Goal: Task Accomplishment & Management: Complete application form

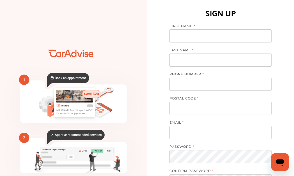
click at [191, 35] on input at bounding box center [220, 35] width 102 height 13
type input "*****"
click at [193, 57] on input at bounding box center [220, 60] width 102 height 13
type input "**********"
click at [190, 81] on input "tel" at bounding box center [220, 84] width 102 height 13
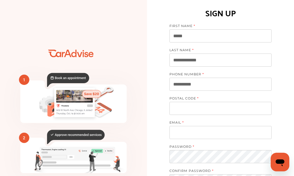
type input "**********"
click at [181, 113] on input at bounding box center [220, 108] width 102 height 13
type input "*****"
click at [177, 133] on input at bounding box center [220, 132] width 102 height 13
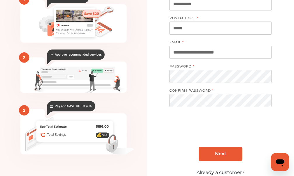
scroll to position [87, 0]
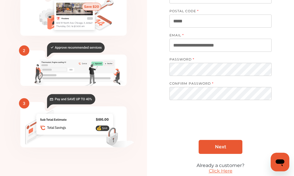
type input "**********"
click at [220, 146] on span "Next" at bounding box center [220, 147] width 11 height 6
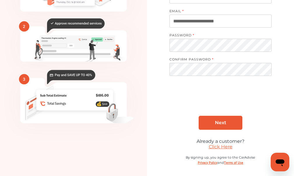
scroll to position [112, 0]
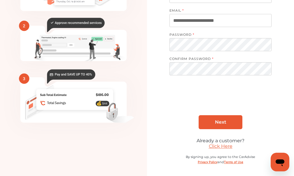
click at [217, 118] on link "Next" at bounding box center [220, 122] width 44 height 14
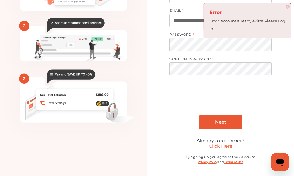
click at [221, 149] on link "Click Here" at bounding box center [221, 147] width 24 height 6
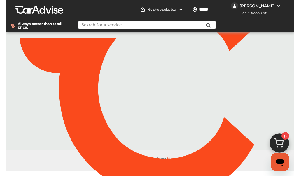
click at [180, 24] on input "text" at bounding box center [143, 25] width 131 height 9
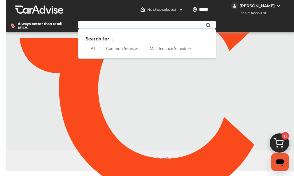
click at [93, 46] on div "All" at bounding box center [93, 48] width 14 height 9
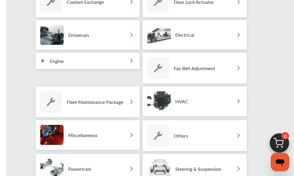
scroll to position [146, 0]
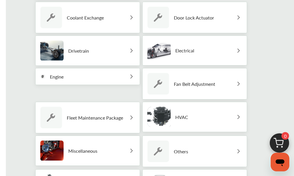
click at [132, 77] on img at bounding box center [131, 76] width 7 height 7
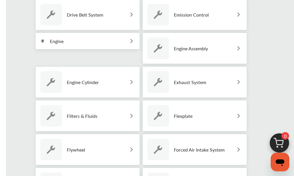
scroll to position [349, 0]
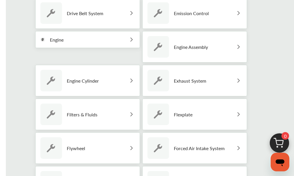
click at [132, 82] on img at bounding box center [131, 80] width 7 height 7
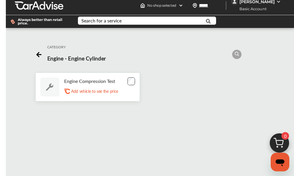
scroll to position [0, 0]
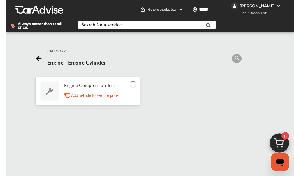
click at [84, 97] on p "Add vehicle to see the price" at bounding box center [94, 96] width 47 height 6
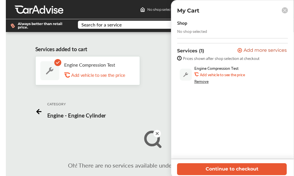
click at [124, 76] on div "Add vehicle to see the price" at bounding box center [100, 75] width 58 height 6
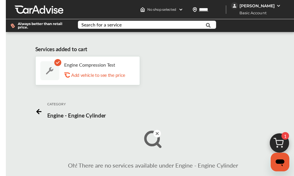
scroll to position [1, 0]
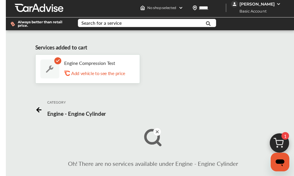
click at [156, 133] on circle at bounding box center [157, 132] width 8 height 8
click at [59, 117] on p "Engine - Engine Cylinder" at bounding box center [76, 114] width 59 height 8
click at [90, 74] on div "Add vehicle to see the price" at bounding box center [100, 73] width 58 height 6
click at [252, 6] on div "[PERSON_NAME]" at bounding box center [256, 3] width 35 height 5
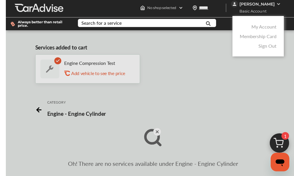
click at [256, 28] on link "My Account" at bounding box center [263, 26] width 25 height 7
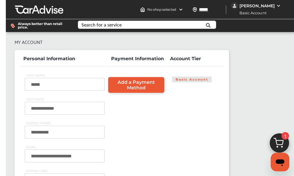
click at [248, 6] on div "[PERSON_NAME]" at bounding box center [256, 5] width 35 height 5
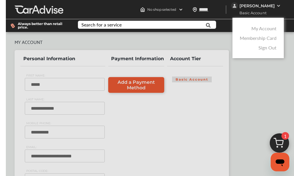
click at [247, 36] on link "Membership Card" at bounding box center [257, 38] width 37 height 7
